Goal: Use online tool/utility: Utilize a website feature to perform a specific function

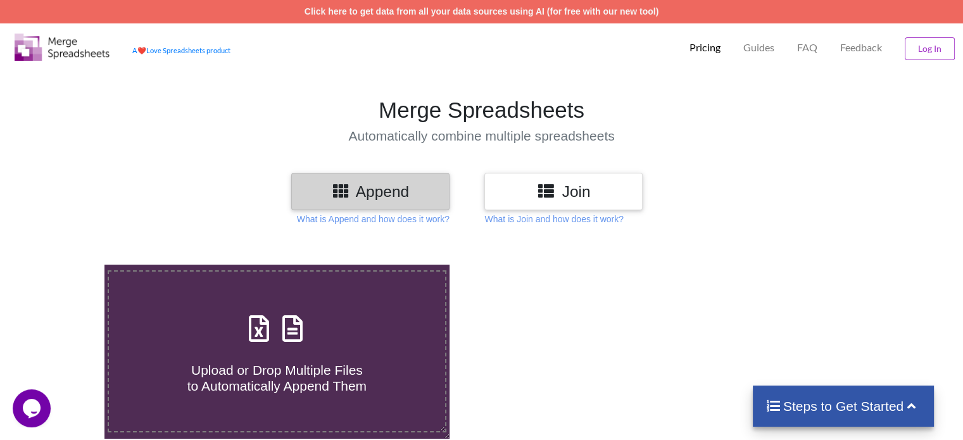
scroll to position [148, 0]
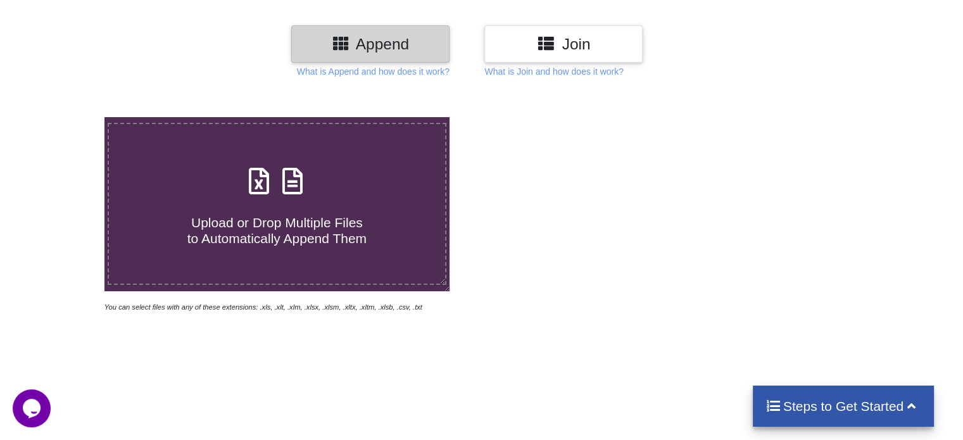
click at [350, 218] on span "Upload or Drop Multiple Files to Automatically Append Them" at bounding box center [276, 230] width 179 height 30
click at [66, 117] on input "Upload or Drop Multiple Files to Automatically Append Them" at bounding box center [66, 117] width 0 height 0
type input "C:\fakepath\[DATE].xlsx"
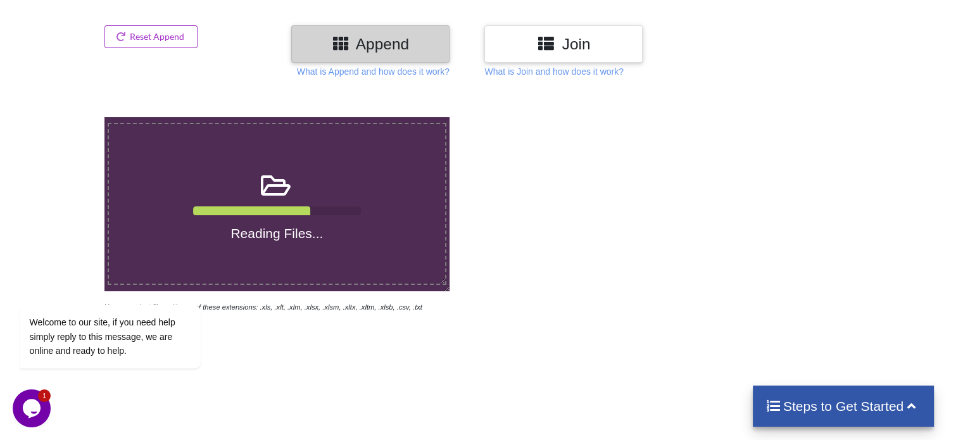
click at [30, 407] on icon "Chat widget" at bounding box center [32, 408] width 18 height 19
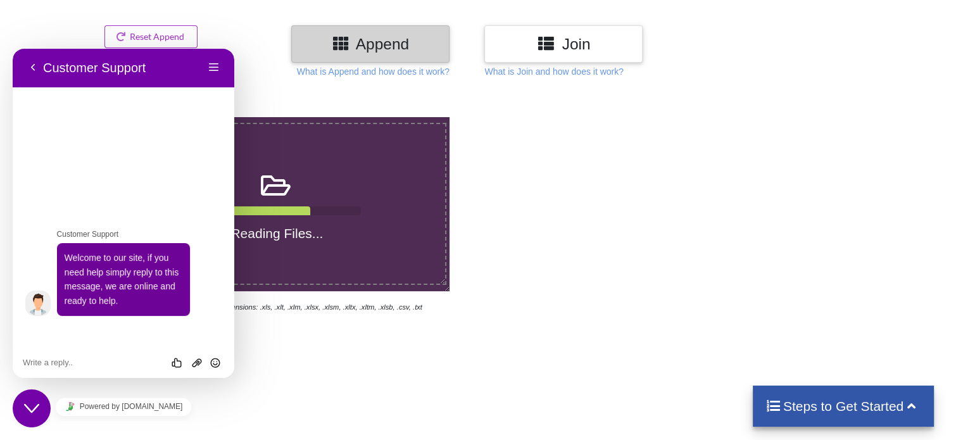
click at [30, 407] on icon "Close Chat This icon closes the chat window." at bounding box center [31, 408] width 15 height 15
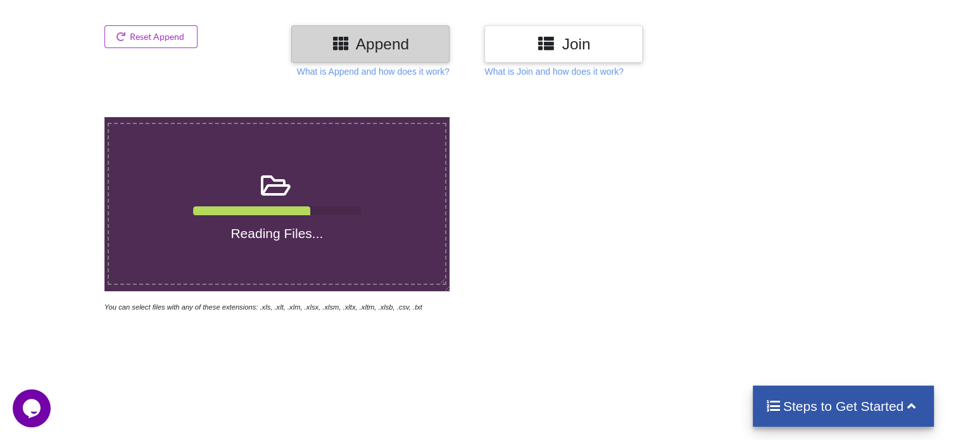
click at [392, 168] on div "Reading Files..." at bounding box center [277, 203] width 336 height 75
click at [66, 117] on input "Reading Files..." at bounding box center [66, 117] width 0 height 0
